Goal: Obtain resource: Download file/media

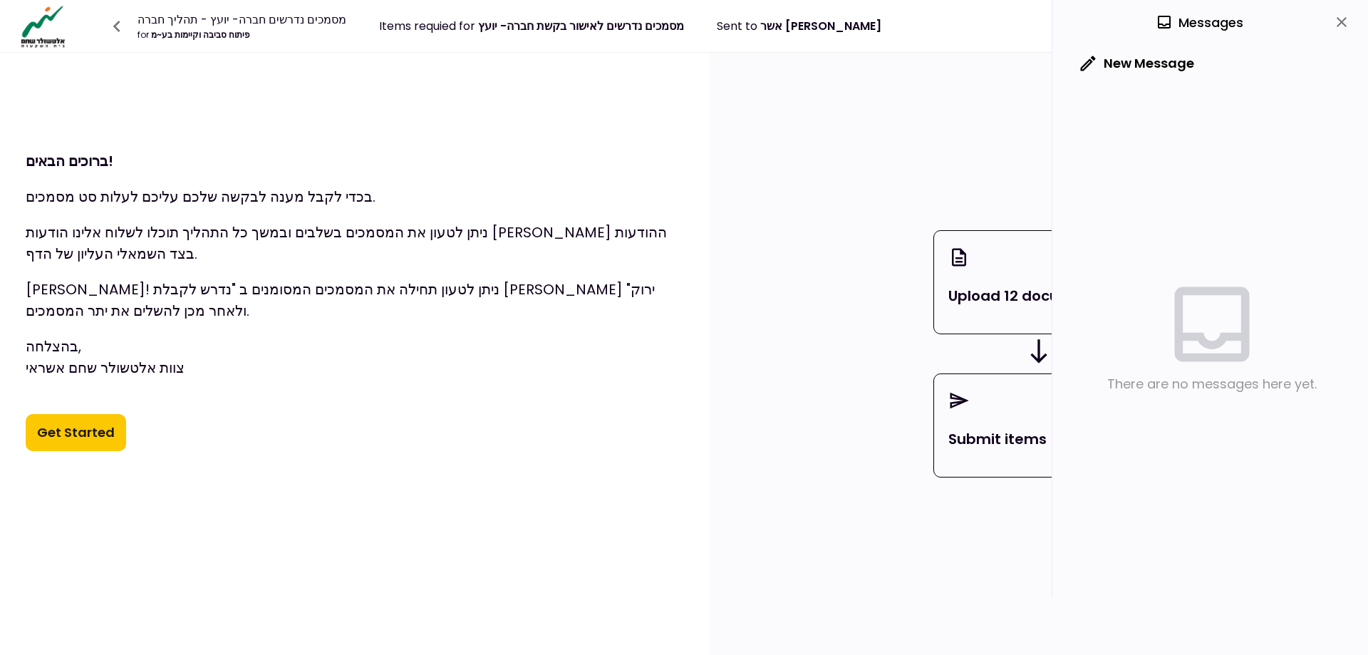
click at [1341, 19] on icon "close" at bounding box center [1341, 22] width 17 height 17
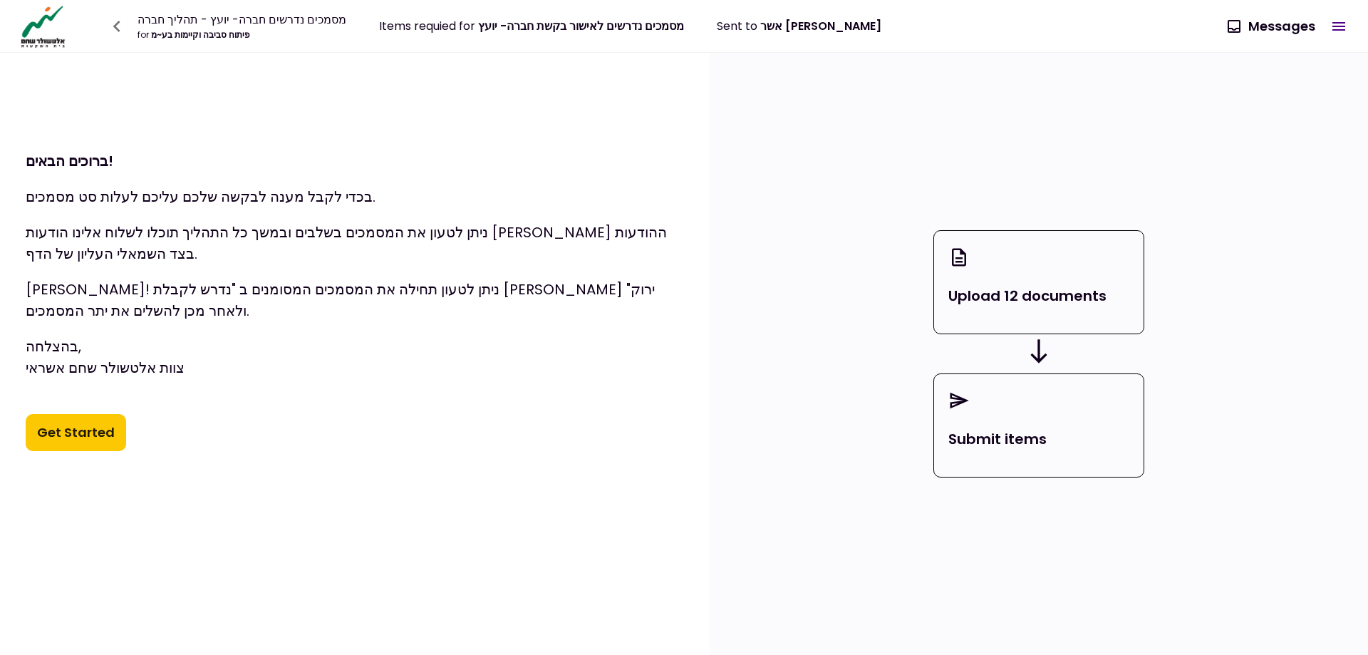
click at [71, 419] on button "Get Started" at bounding box center [76, 432] width 100 height 37
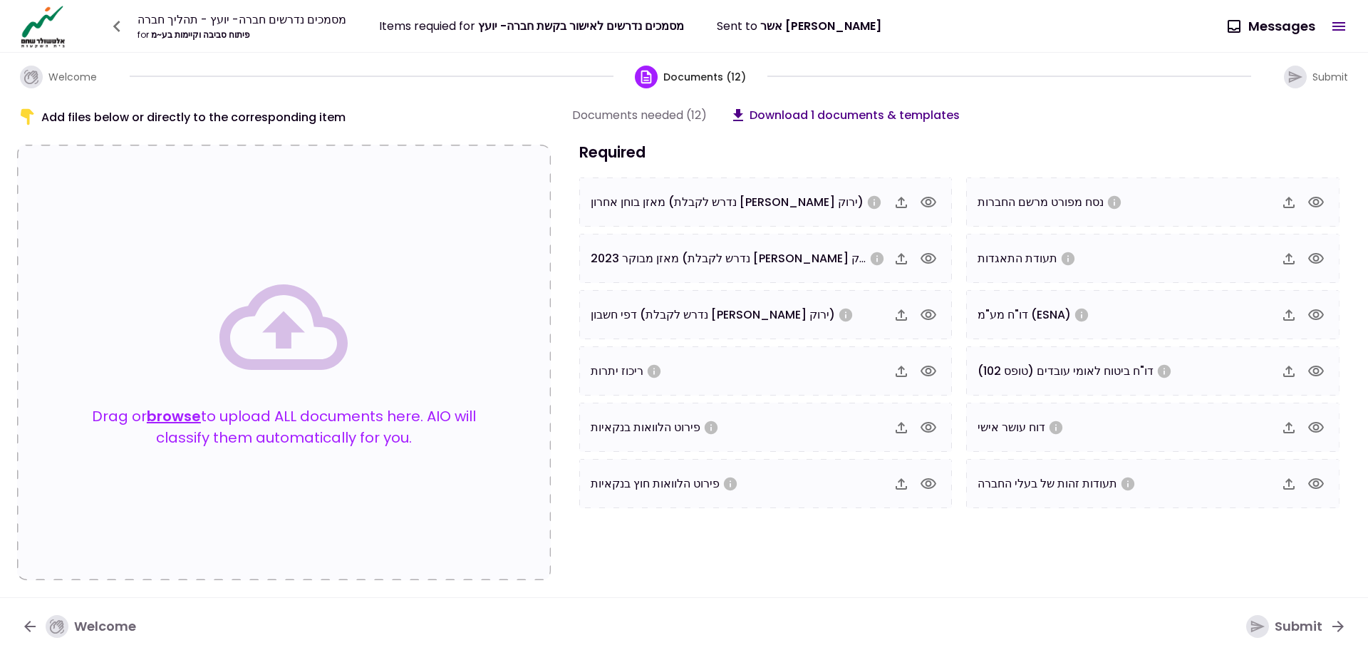
click at [837, 109] on button "Download 1 documents & templates" at bounding box center [844, 115] width 230 height 18
click at [978, 539] on section "Documents needed (12) Download 1 documents & templates Required מאזן בוחן אחרון…" at bounding box center [961, 343] width 779 height 474
click at [1011, 101] on div "Add files below or directly to the corresponding item Drag or browse to upload …" at bounding box center [684, 348] width 1368 height 498
click at [1124, 105] on div "Add files below or directly to the corresponding item Drag or browse to upload …" at bounding box center [684, 348] width 1368 height 498
click at [1238, 120] on div "Documents needed (12) Download 1 documents & templates" at bounding box center [961, 115] width 779 height 18
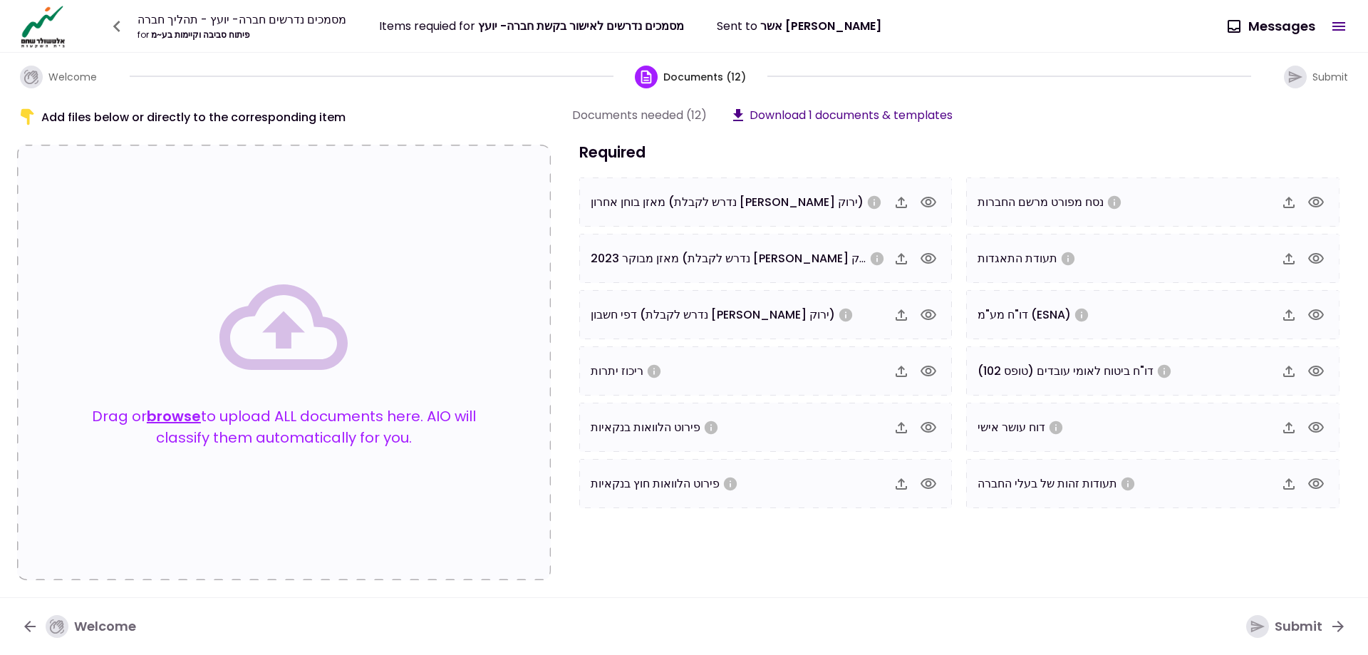
click at [1071, 130] on section "Documents needed (12) Download 1 documents & templates Required מאזן בוחן אחרון…" at bounding box center [961, 343] width 779 height 474
